Goal: Information Seeking & Learning: Understand process/instructions

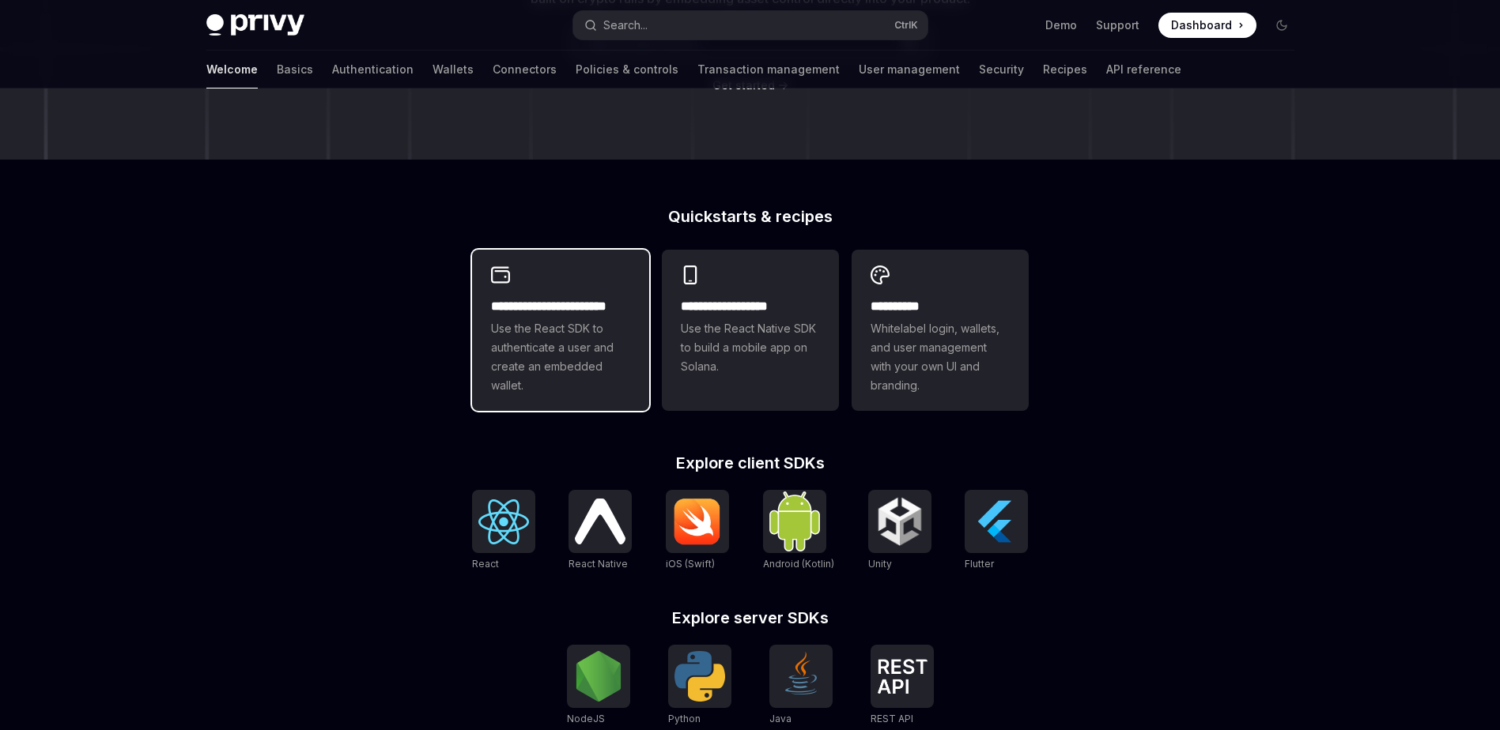
click at [569, 283] on div "**********" at bounding box center [560, 330] width 177 height 161
type textarea "*"
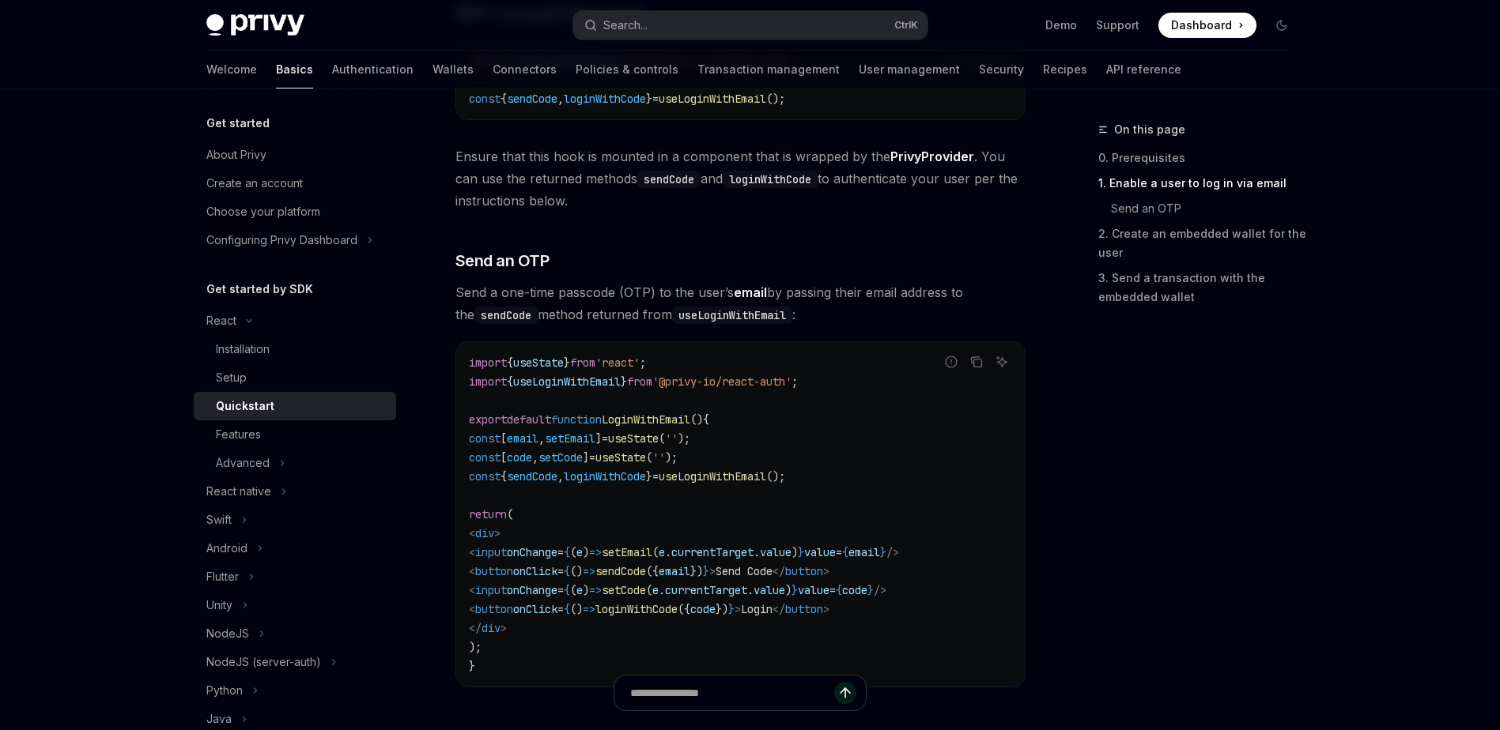
scroll to position [553, 0]
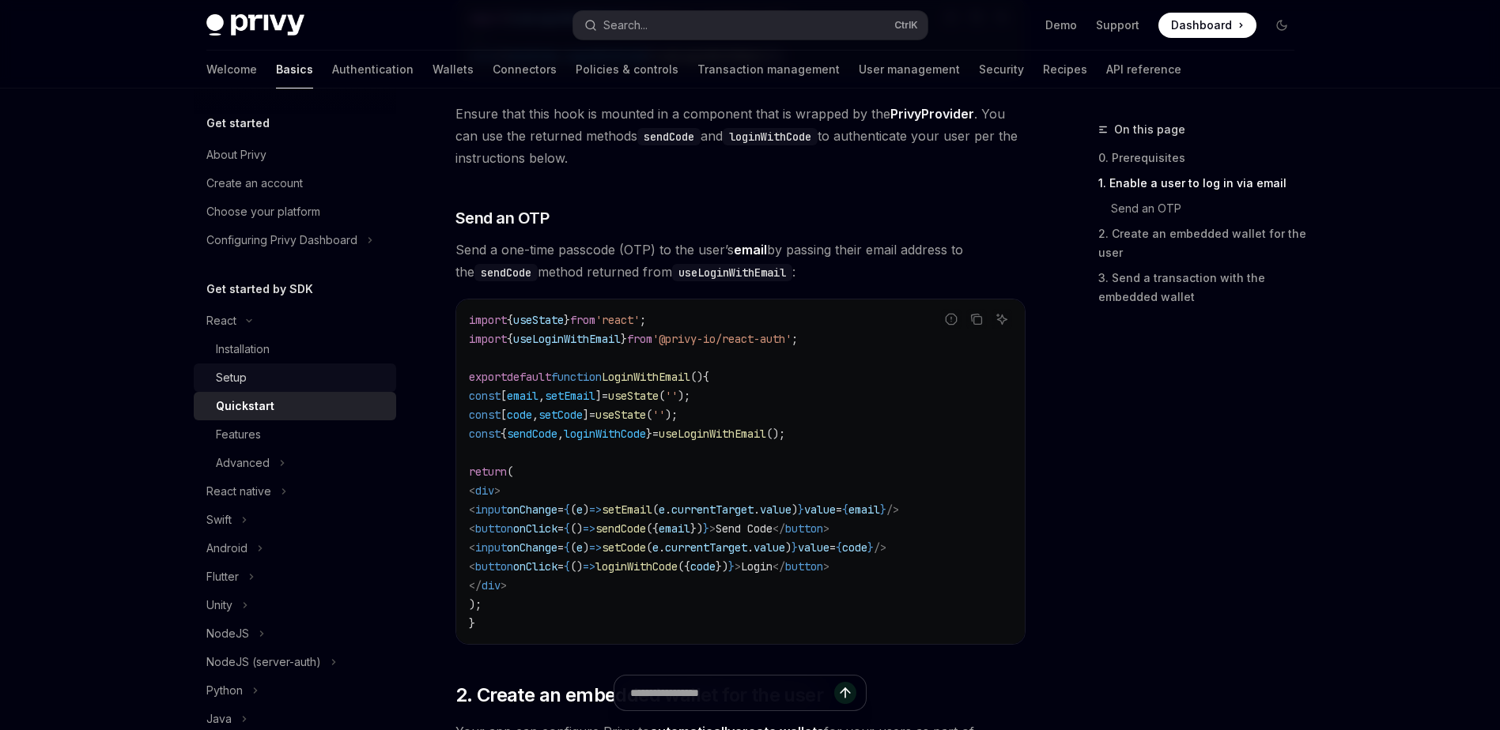
click at [255, 378] on div "Setup" at bounding box center [301, 377] width 171 height 19
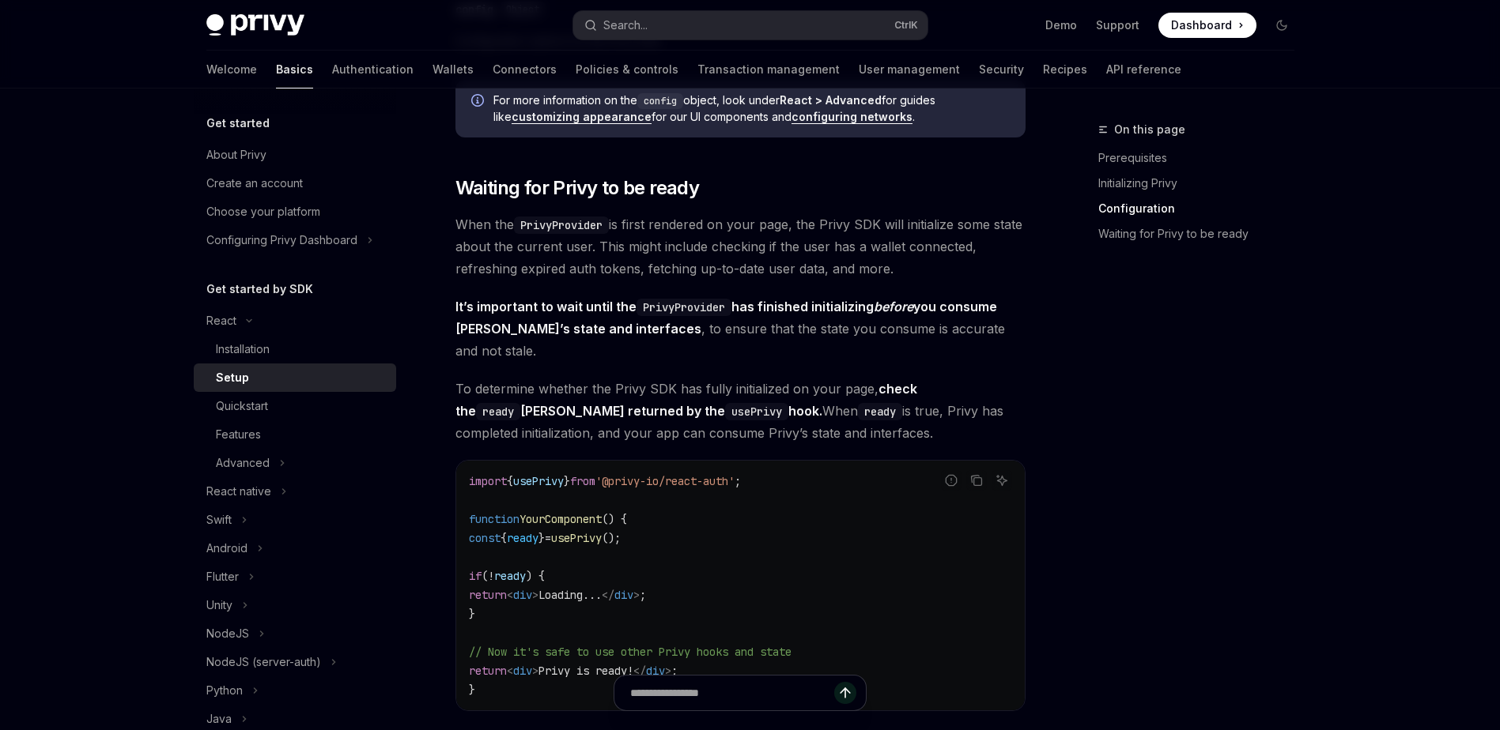
scroll to position [1897, 0]
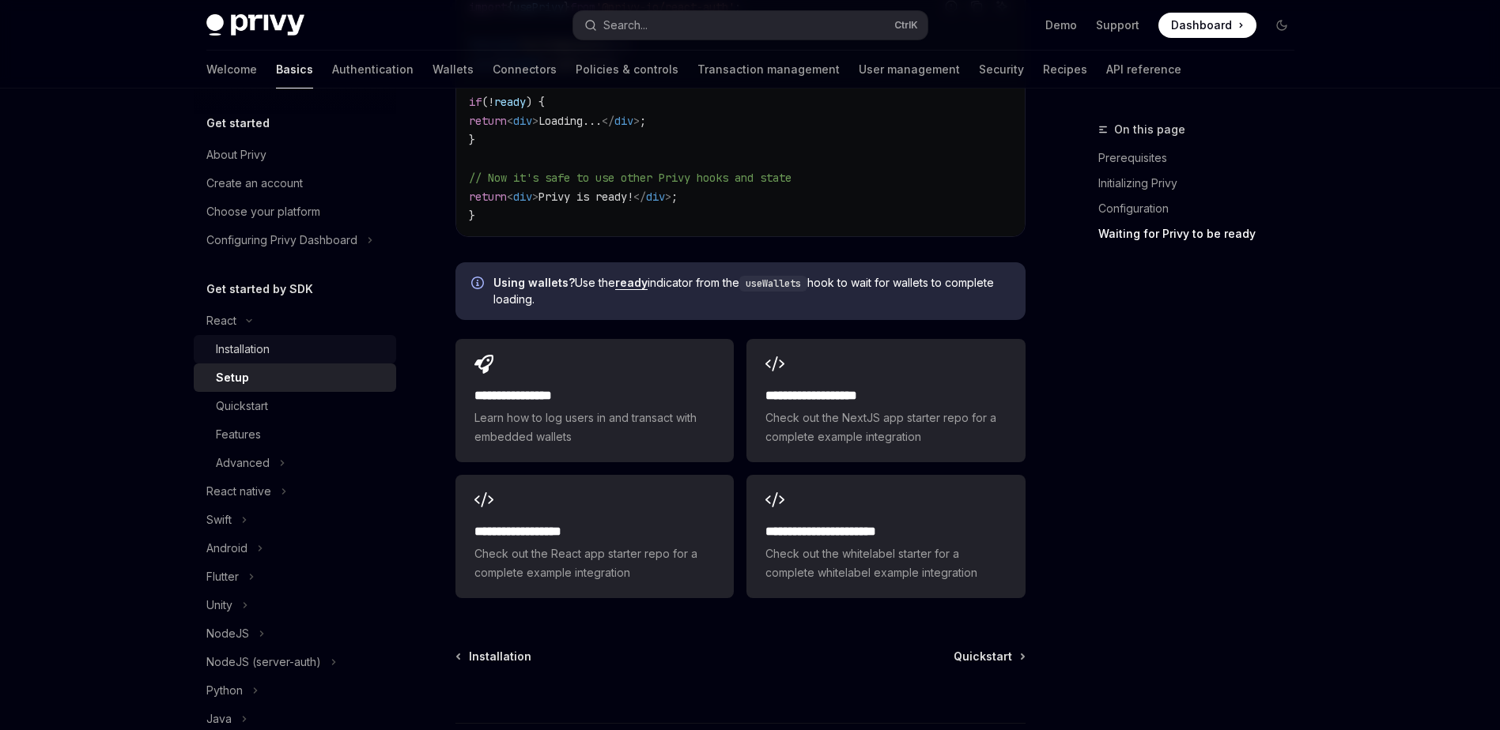
click at [276, 356] on div "Installation" at bounding box center [301, 349] width 171 height 19
type textarea "*"
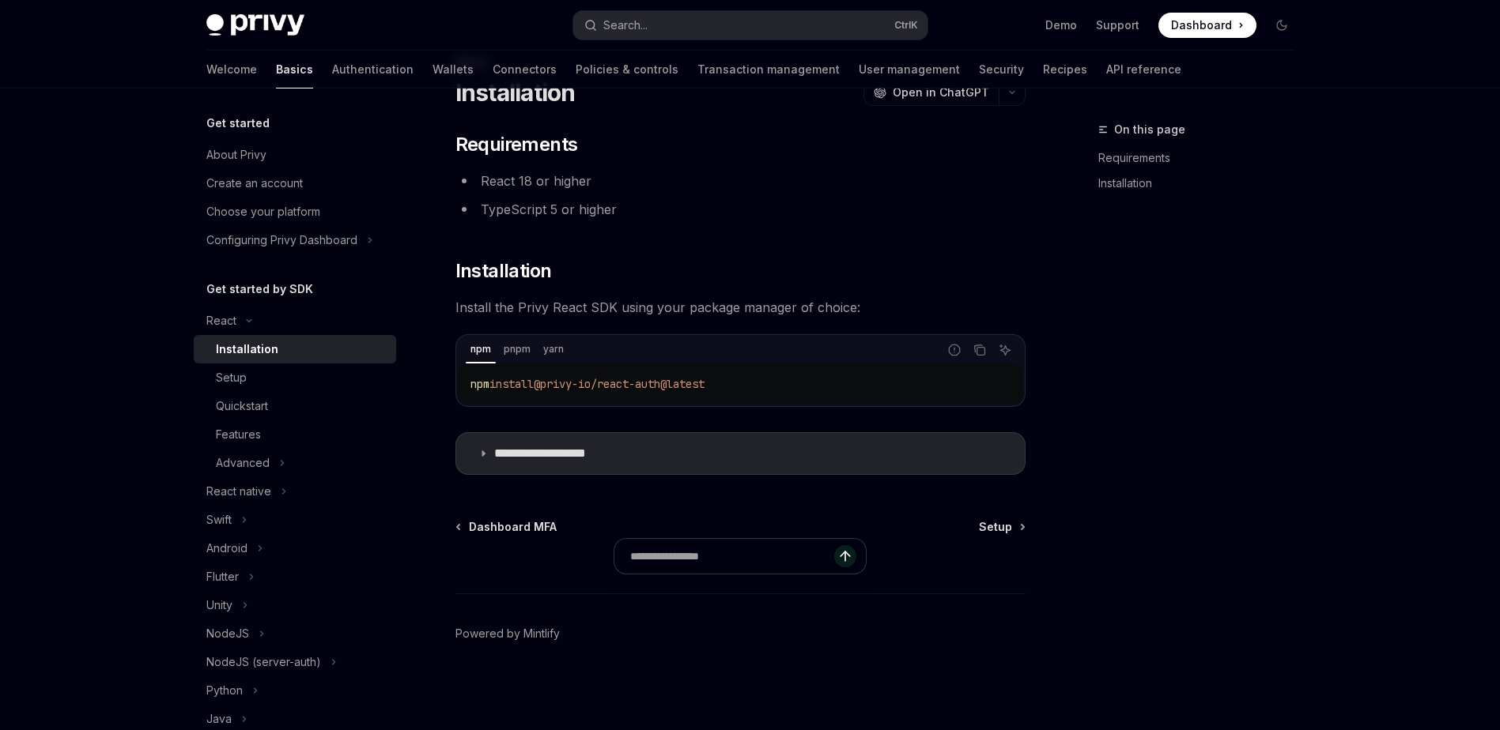
scroll to position [67, 0]
